Goal: Information Seeking & Learning: Learn about a topic

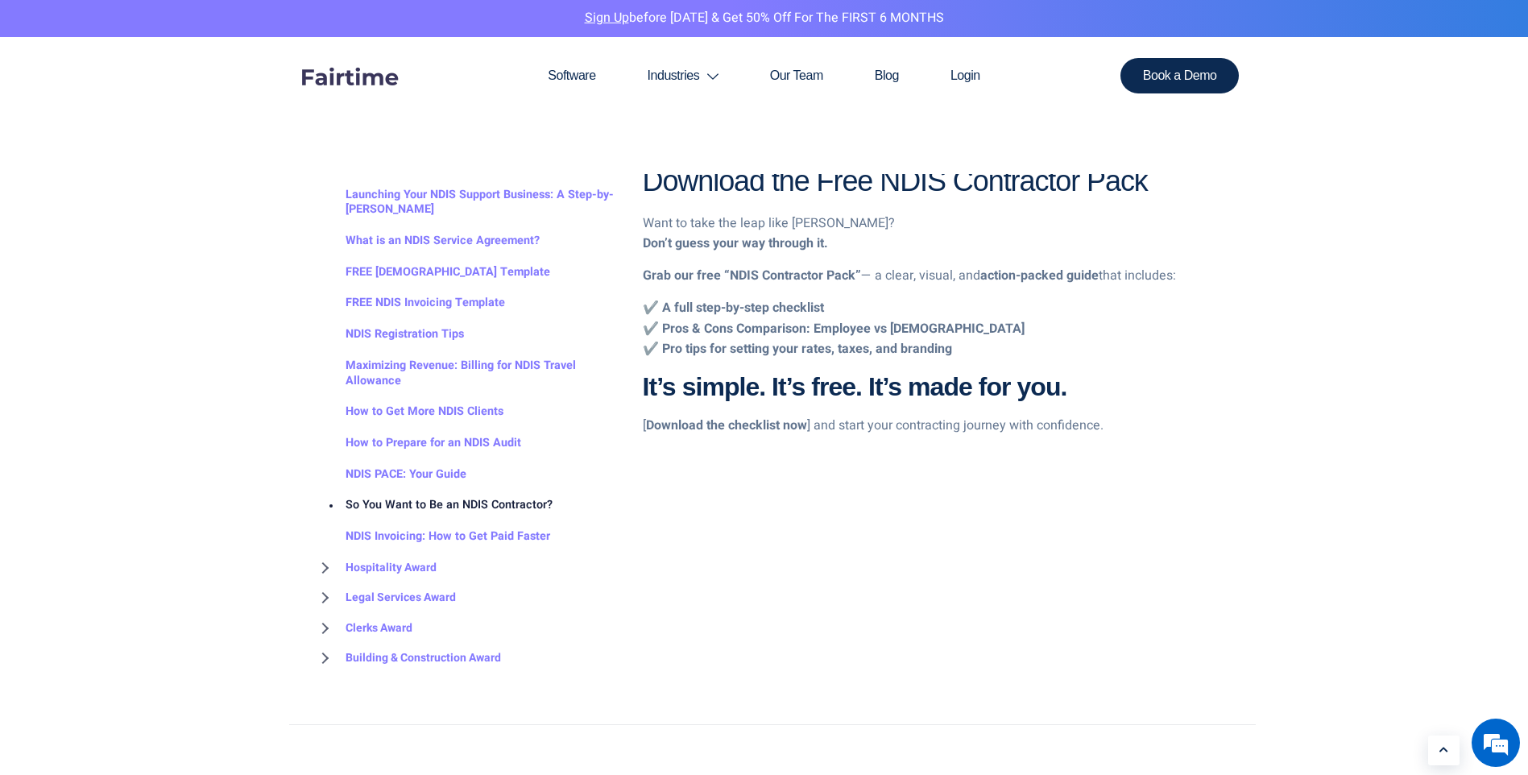
scroll to position [2900, 0]
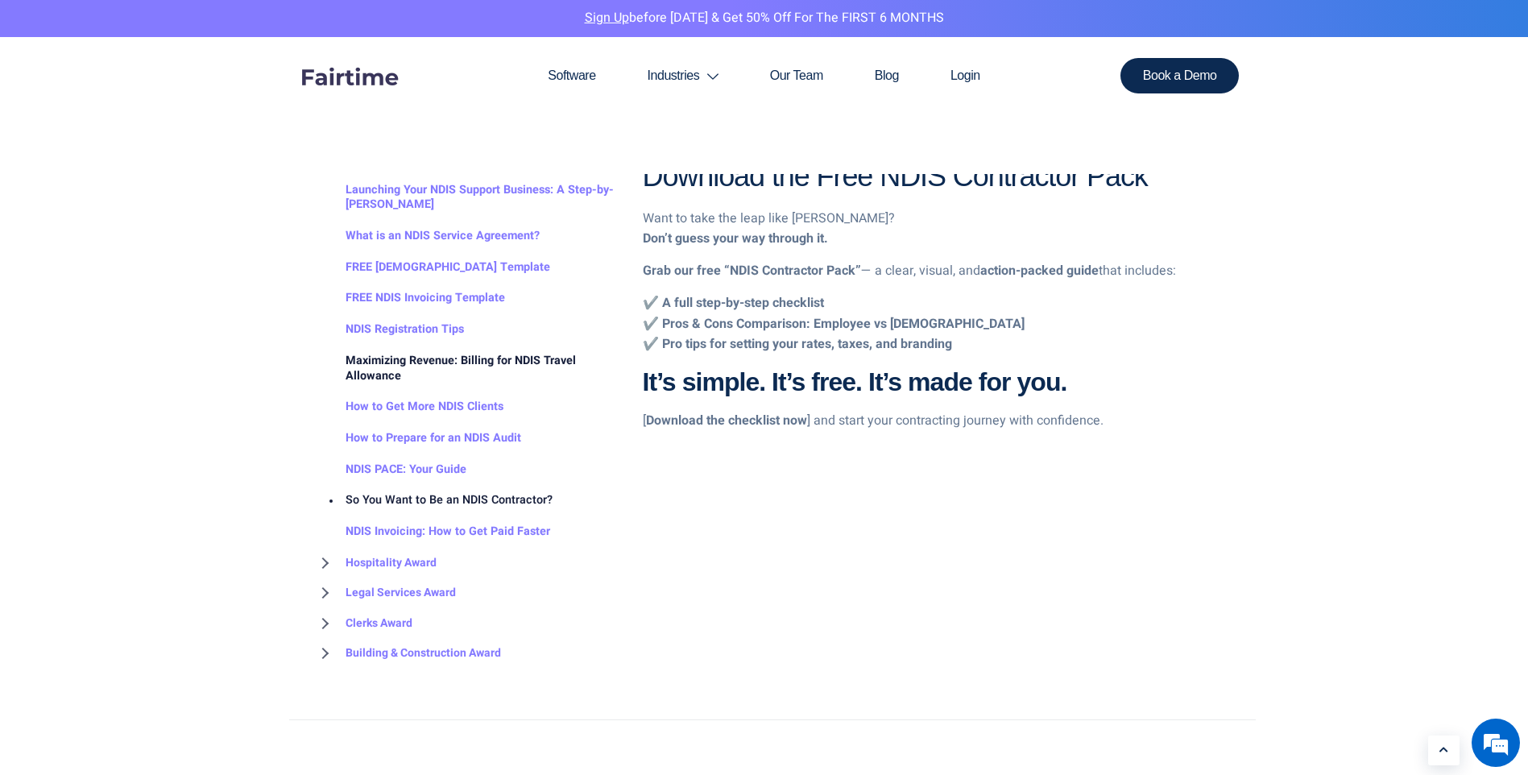
click at [447, 346] on link "Maximizing Revenue: Billing for NDIS Travel Allowance" at bounding box center [465, 369] width 305 height 46
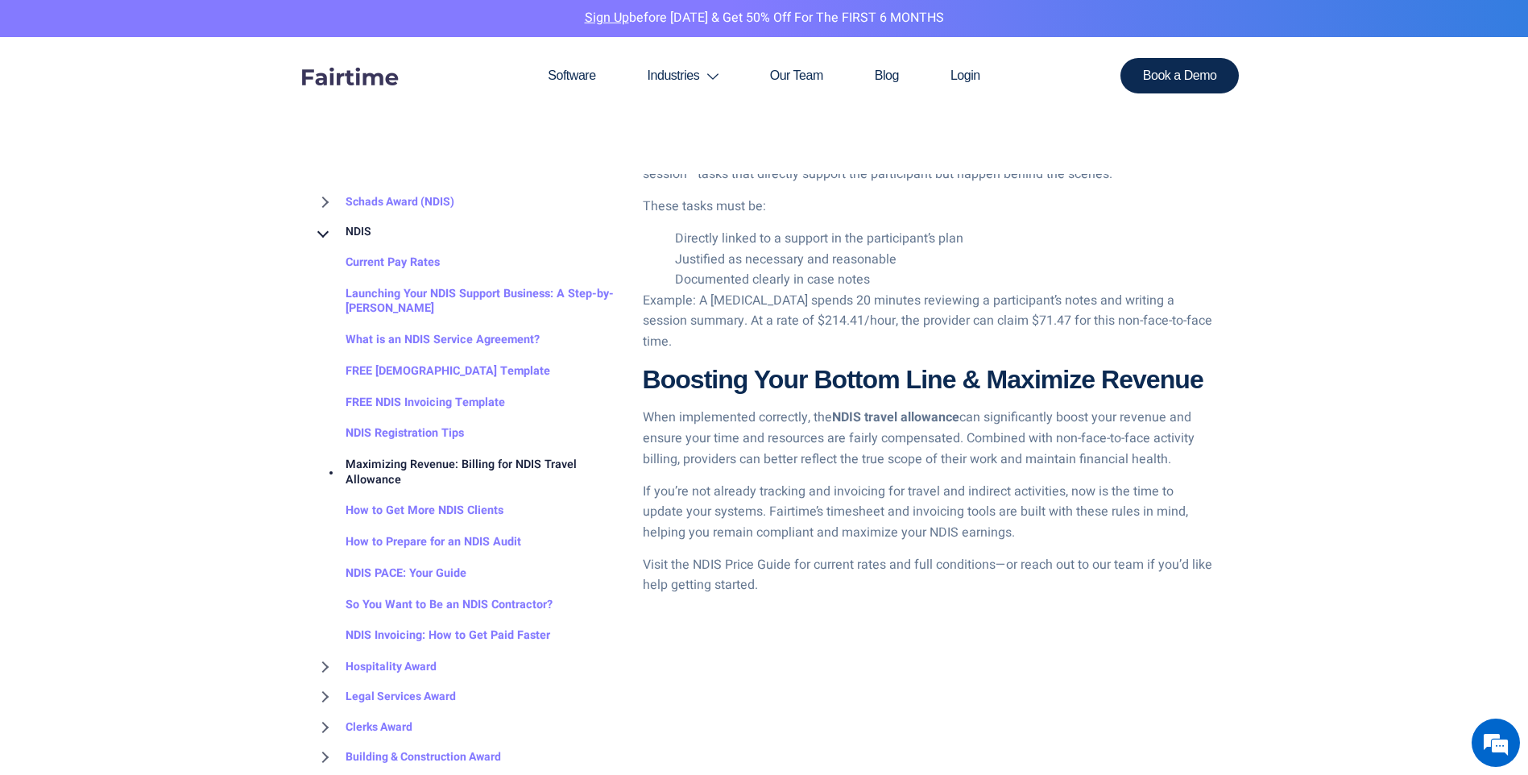
scroll to position [1691, 0]
